Goal: Check status: Check status

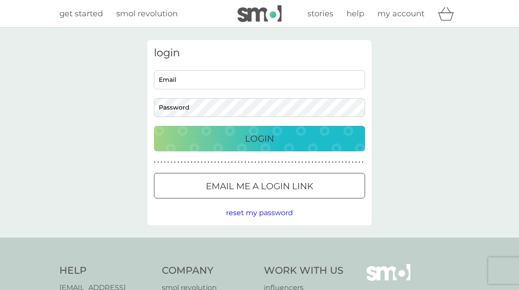
click at [219, 79] on input "Email" at bounding box center [259, 79] width 211 height 19
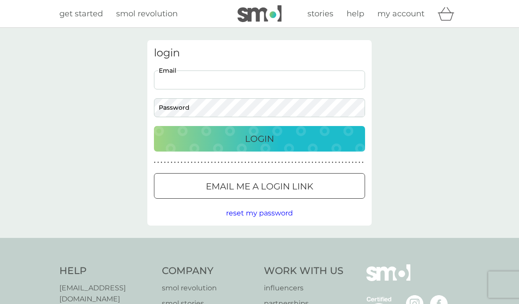
type input "[EMAIL_ADDRESS][DOMAIN_NAME]"
click at [260, 138] on button "Login" at bounding box center [259, 139] width 211 height 26
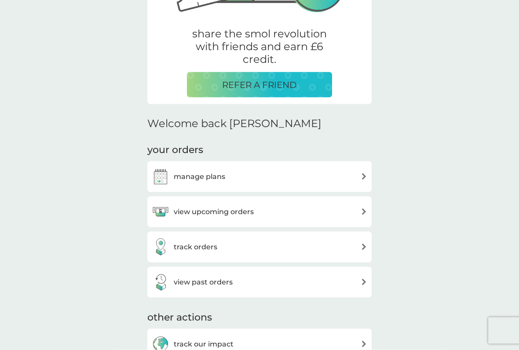
scroll to position [154, 0]
click at [359, 246] on div "track orders" at bounding box center [260, 247] width 216 height 18
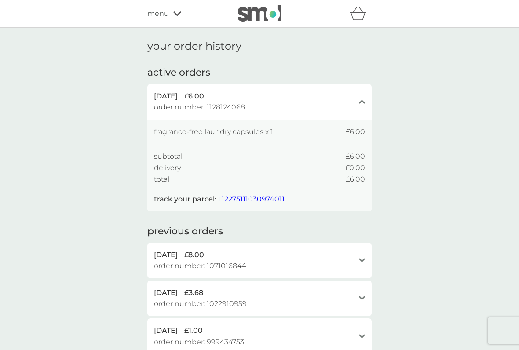
click at [256, 201] on span "L12275111030974011" at bounding box center [251, 199] width 66 height 8
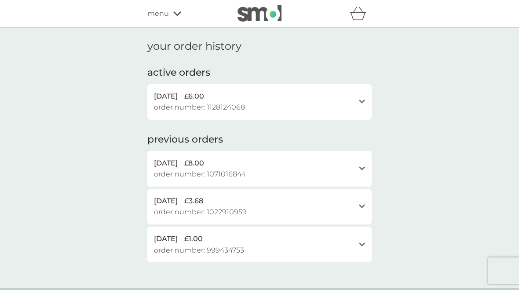
click at [364, 99] on icon at bounding box center [362, 101] width 6 height 4
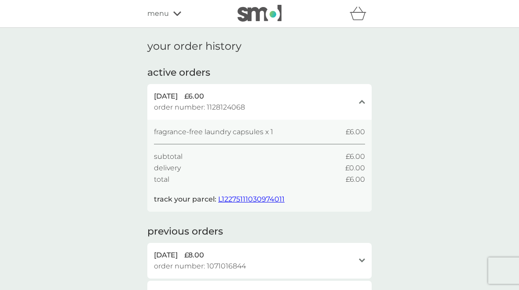
click at [178, 15] on icon at bounding box center [177, 13] width 8 height 4
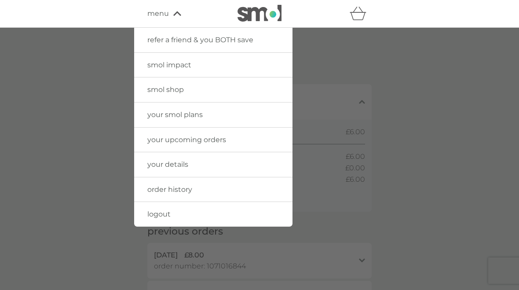
click at [164, 214] on span "logout" at bounding box center [158, 214] width 23 height 8
